Goal: Task Accomplishment & Management: Manage account settings

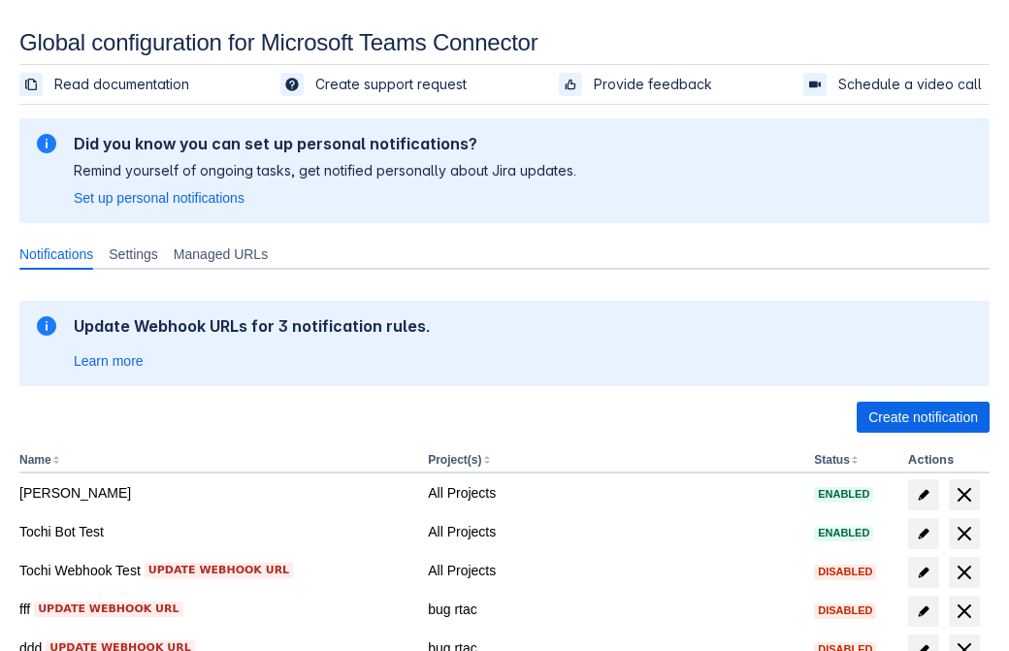
click at [923, 417] on span "Create notification" at bounding box center [923, 417] width 110 height 31
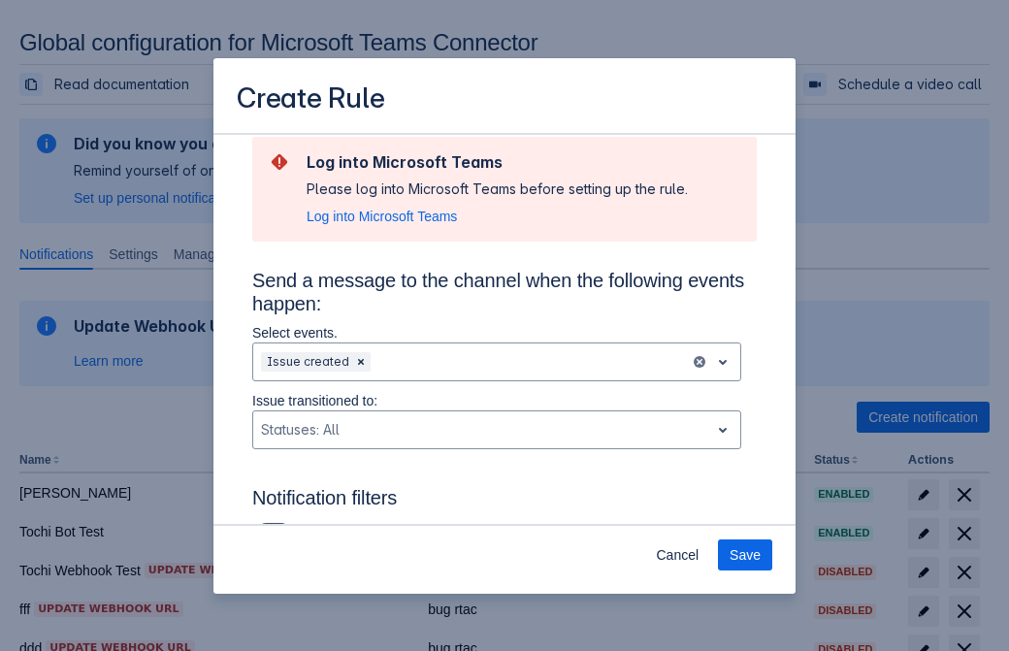
type input "RuleName-604330New Rule (44)"
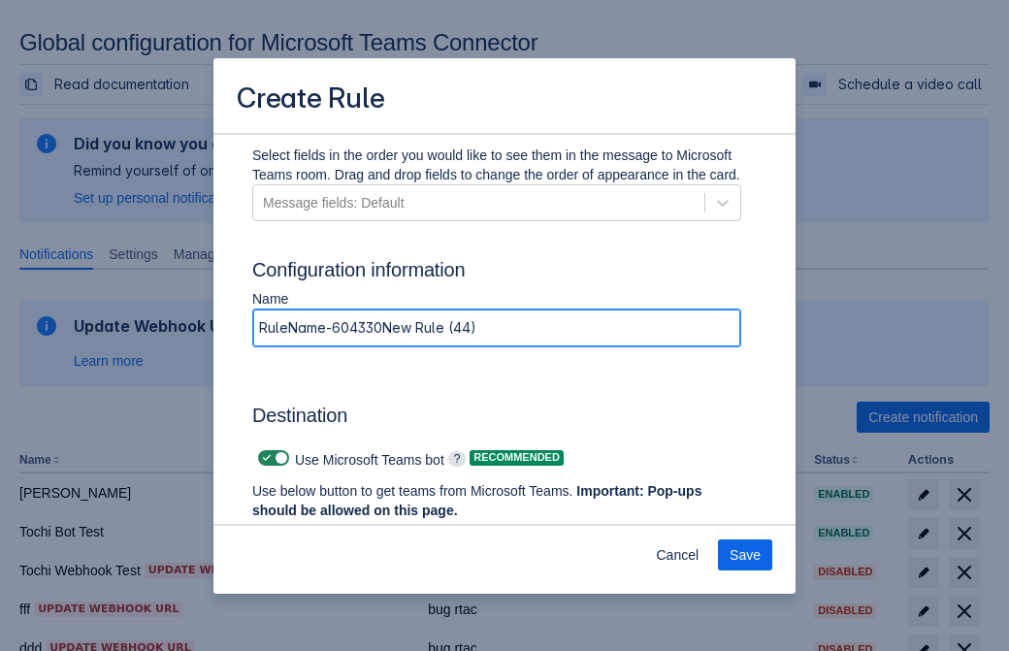
click at [360, 532] on span "Authenticate in Microsoft Teams" at bounding box center [360, 547] width 192 height 31
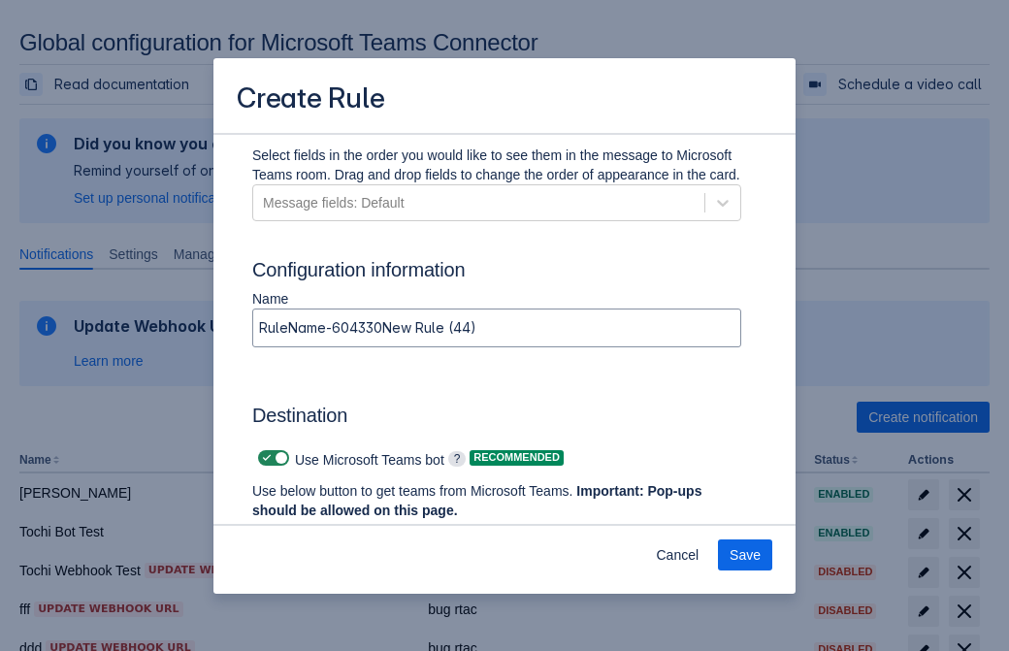
scroll to position [0, 0]
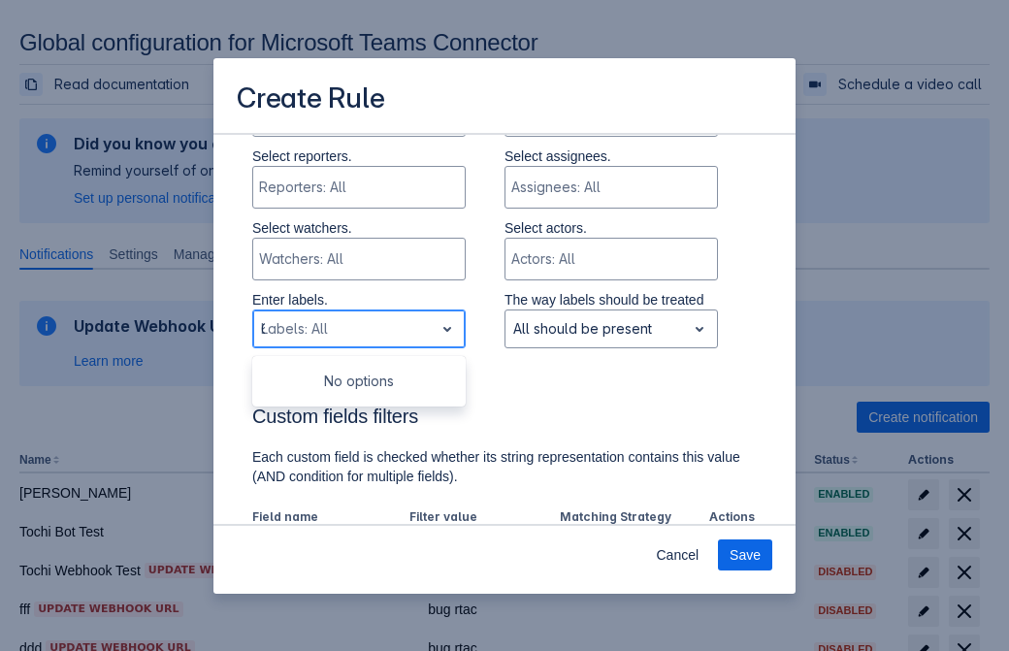
type input "604330_label"
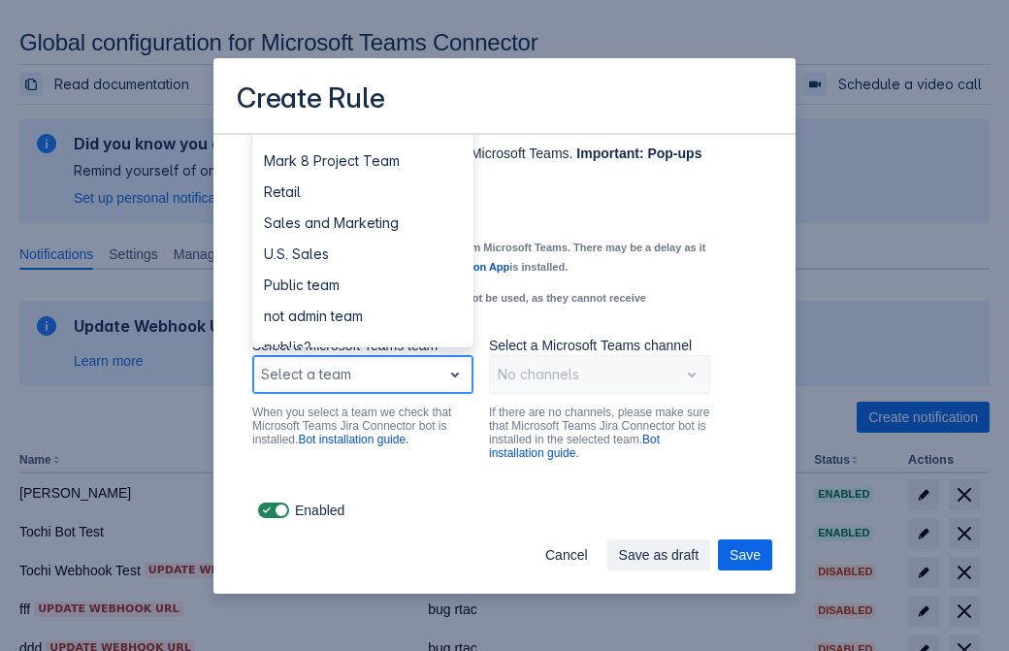
click at [362, 192] on div "Retail" at bounding box center [362, 192] width 221 height 31
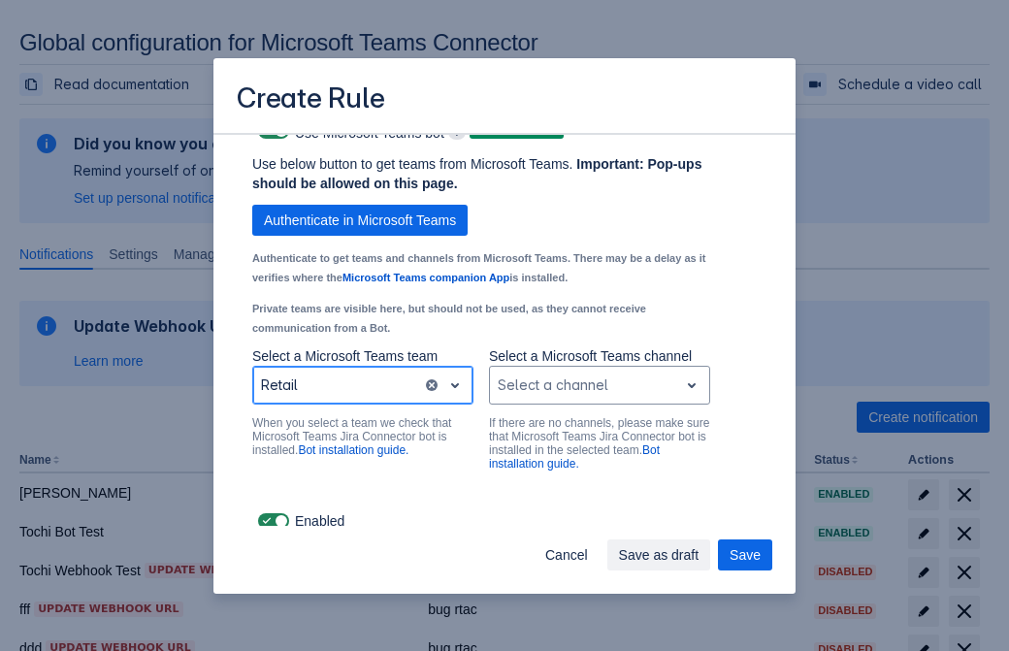
scroll to position [1477, 0]
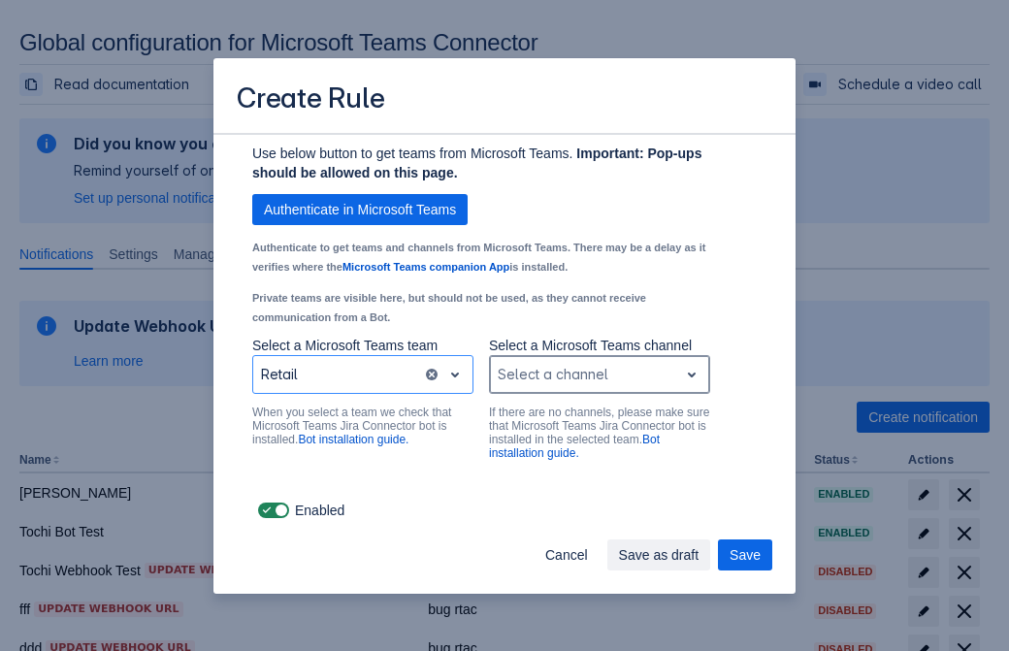
click at [599, 374] on div "Scrollable content" at bounding box center [584, 374] width 173 height 23
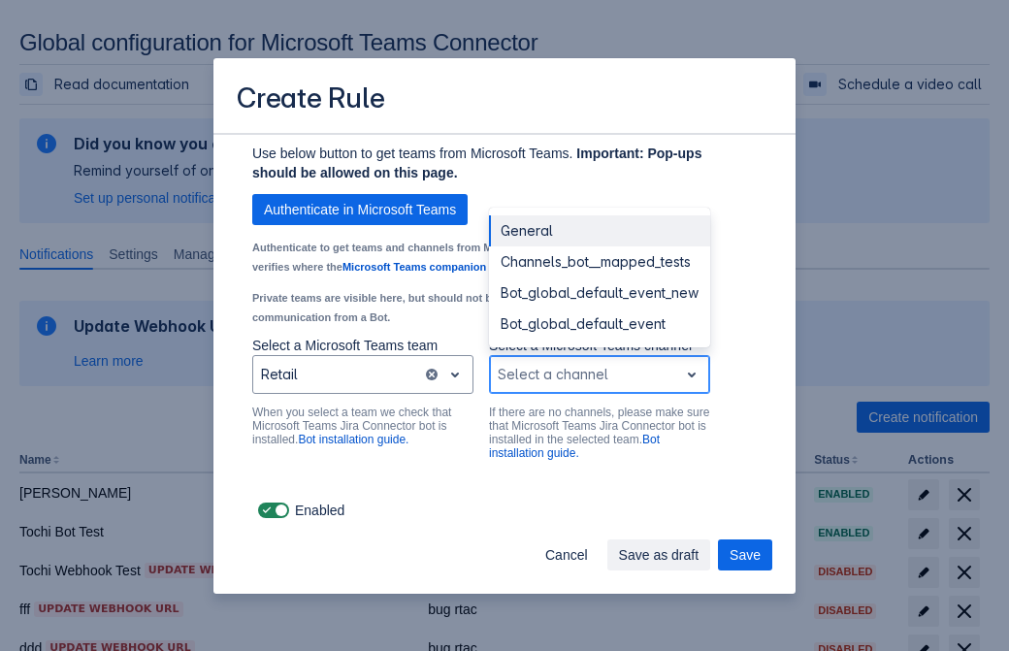
click at [599, 324] on div "Bot_global_default_event" at bounding box center [599, 323] width 221 height 31
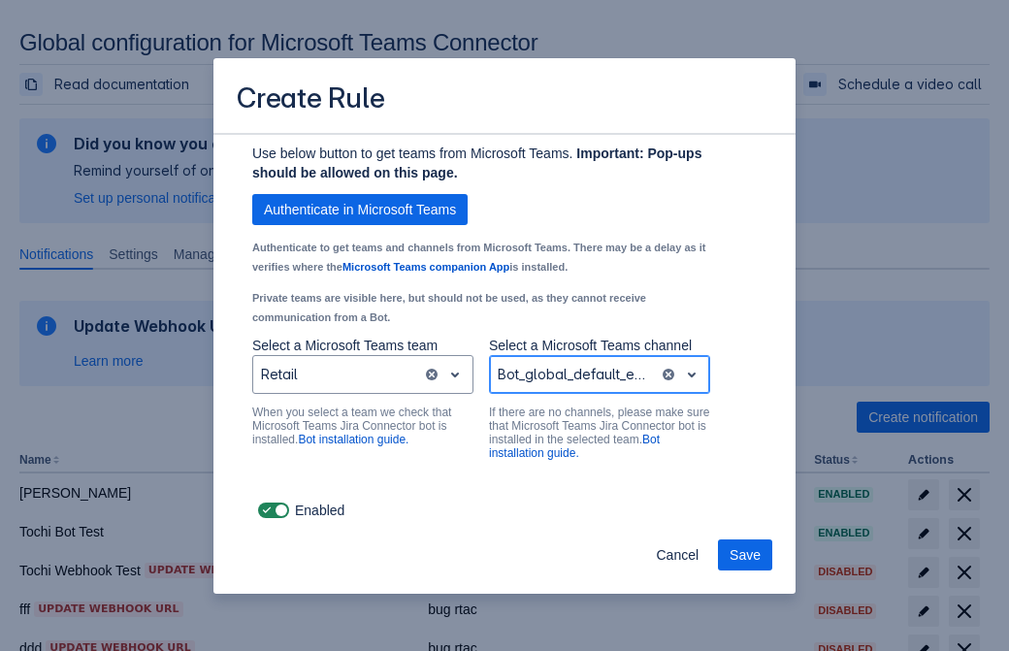
click at [745, 555] on span "Save" at bounding box center [745, 554] width 31 height 31
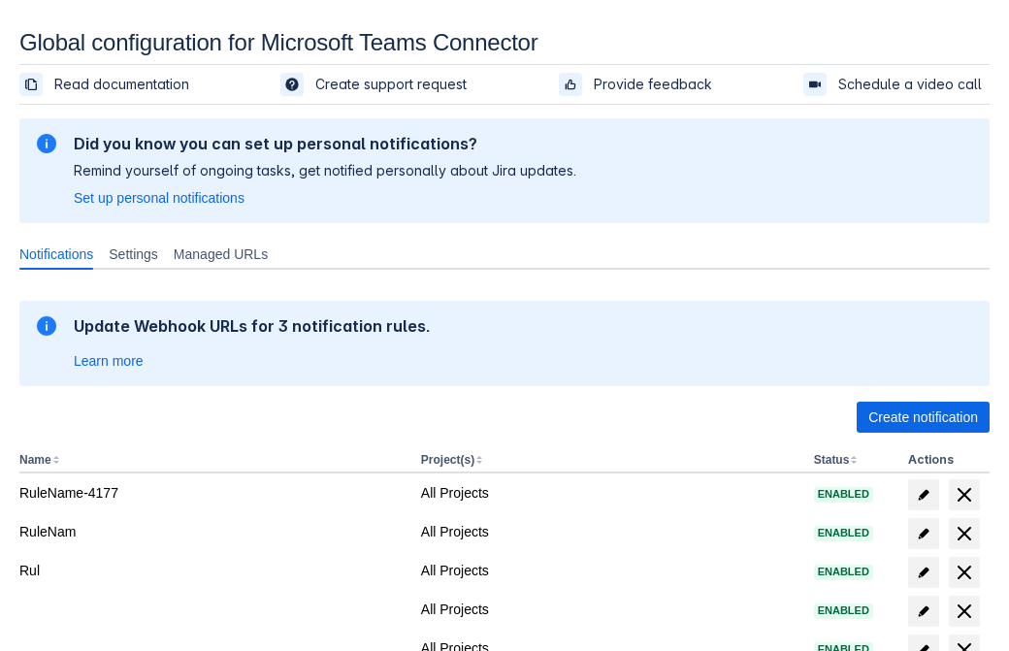
scroll to position [372, 0]
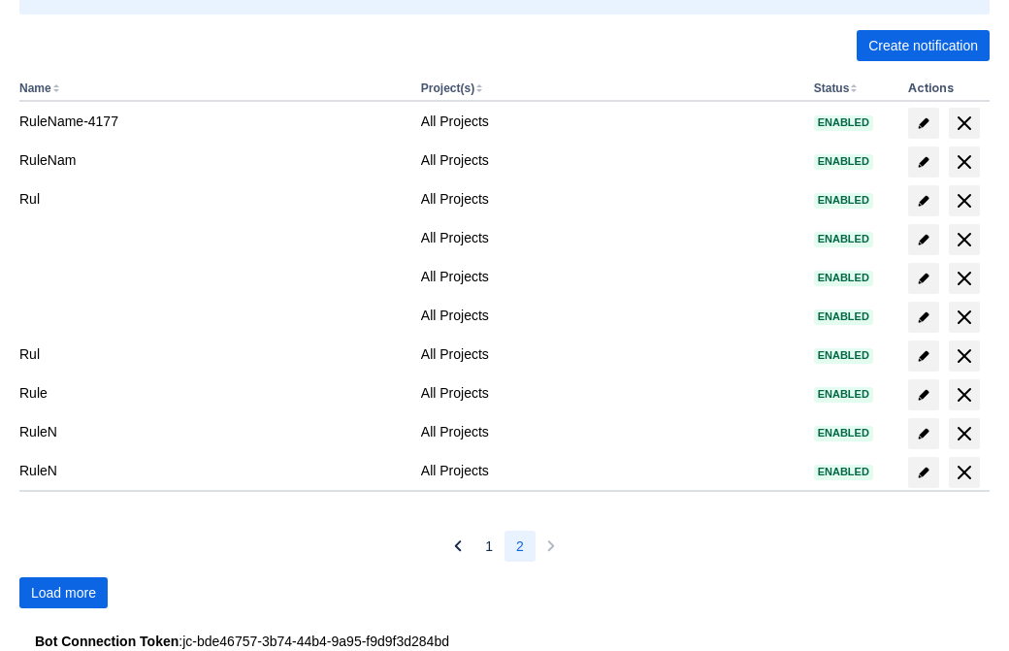
click at [63, 593] on span "Load more" at bounding box center [63, 592] width 65 height 31
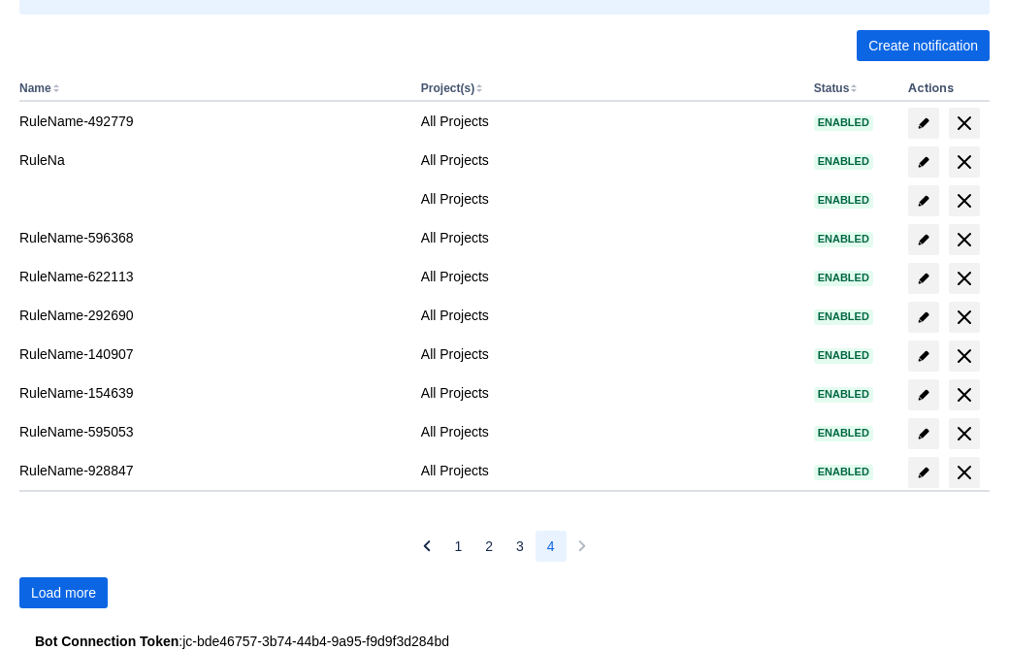
click at [63, 593] on span "Load more" at bounding box center [63, 592] width 65 height 31
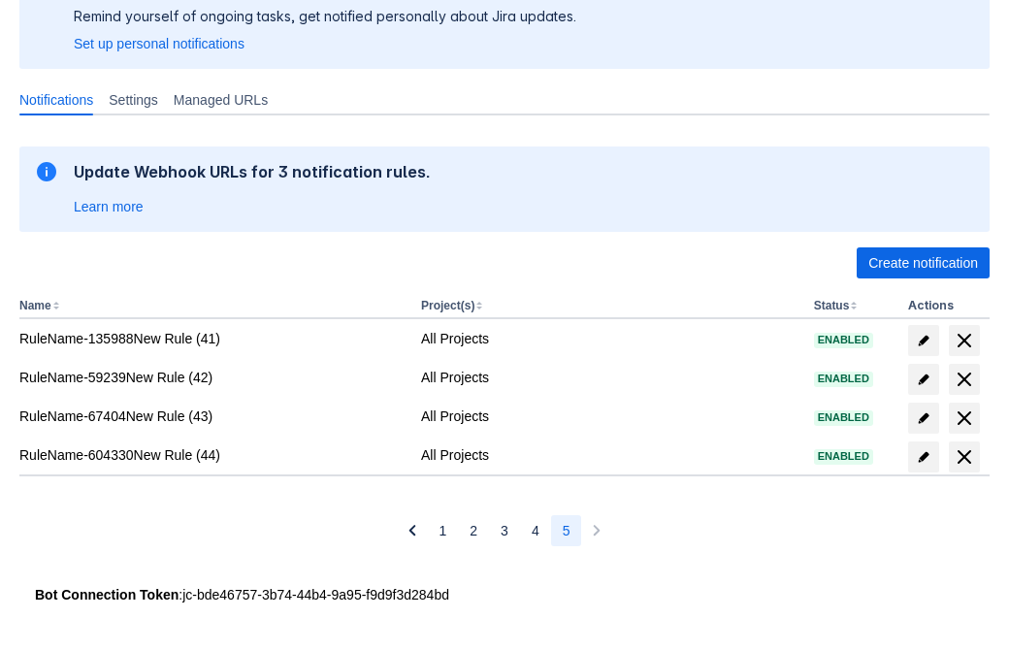
scroll to position [154, 0]
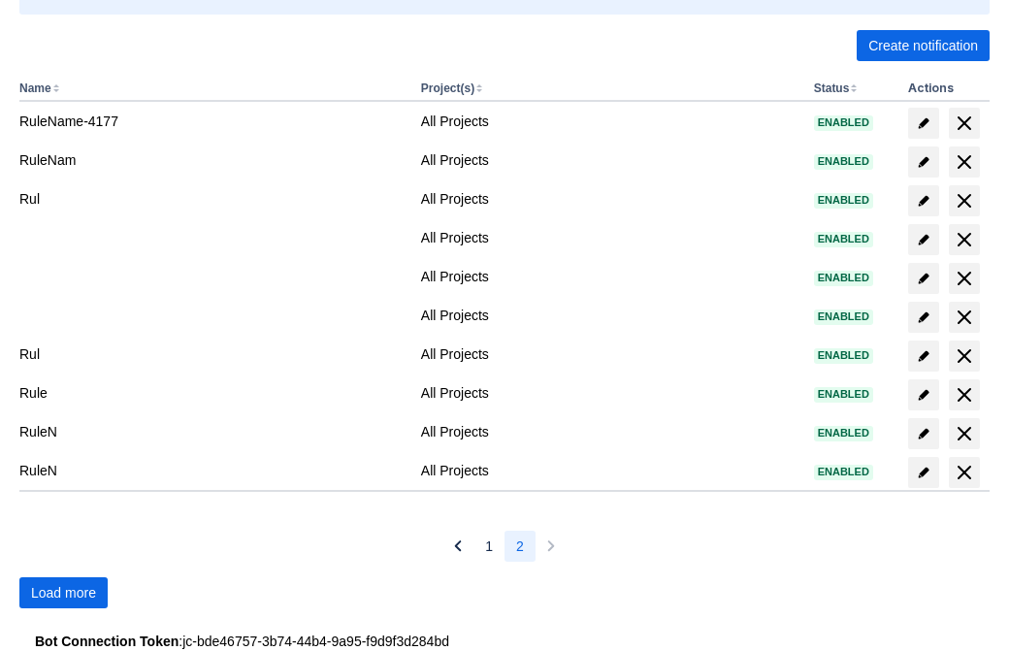
click at [63, 593] on span "Load more" at bounding box center [63, 592] width 65 height 31
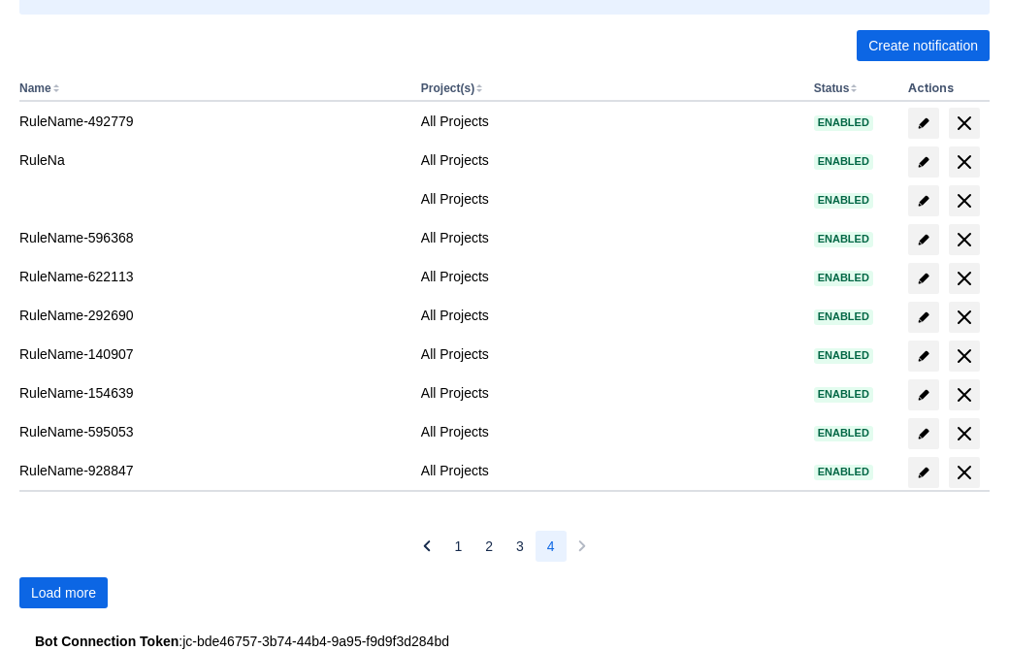
click at [63, 593] on span "Load more" at bounding box center [63, 592] width 65 height 31
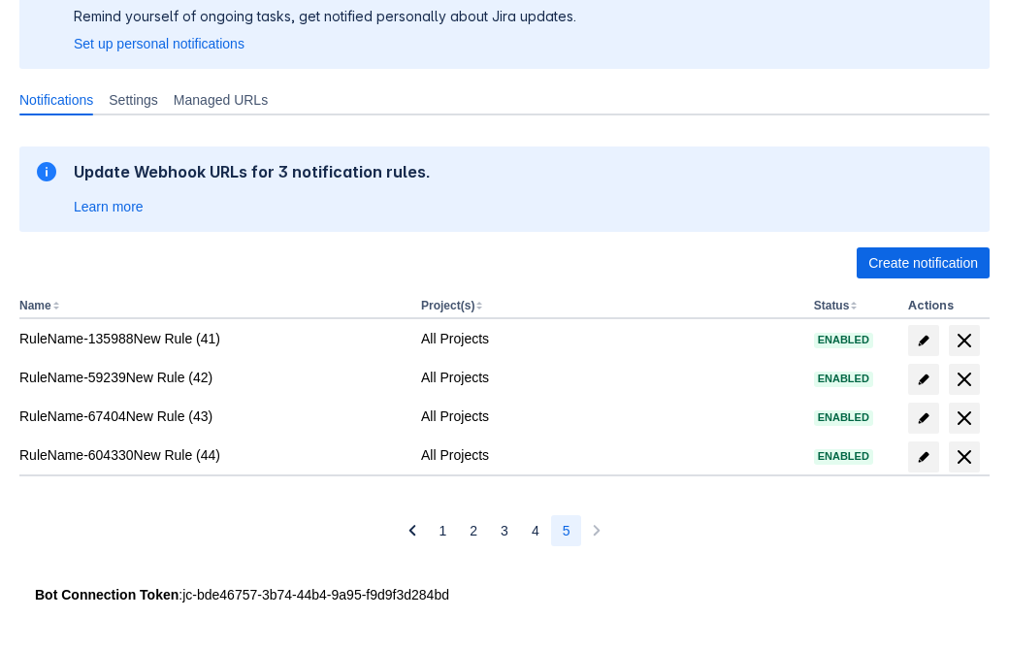
scroll to position [154, 0]
click at [963, 457] on span "delete" at bounding box center [964, 456] width 23 height 23
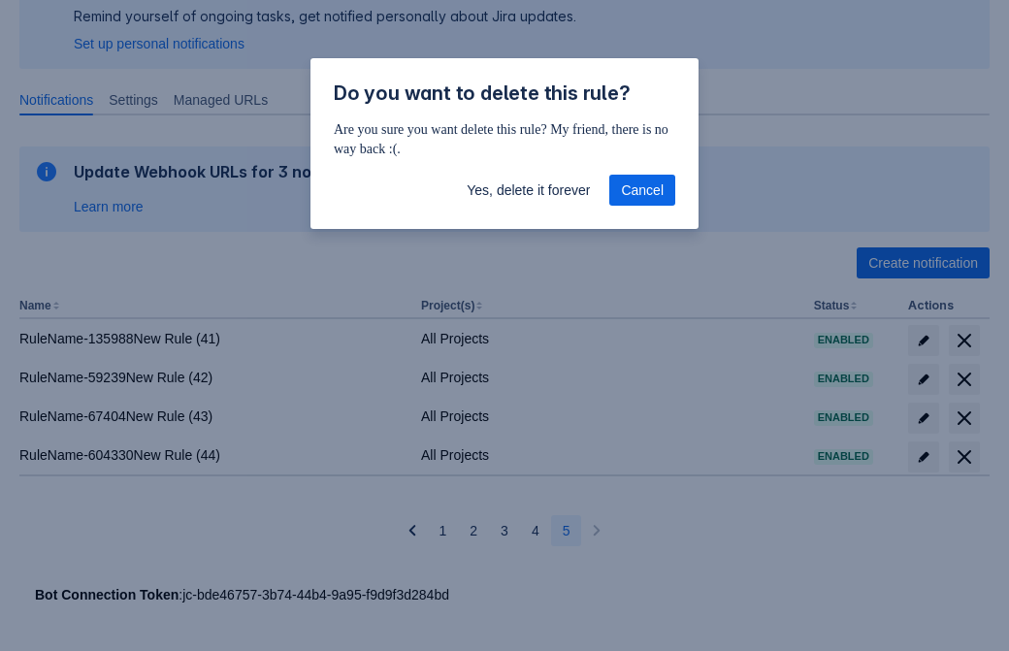
click at [528, 190] on span "Yes, delete it forever" at bounding box center [528, 190] width 123 height 31
